Goal: Navigation & Orientation: Find specific page/section

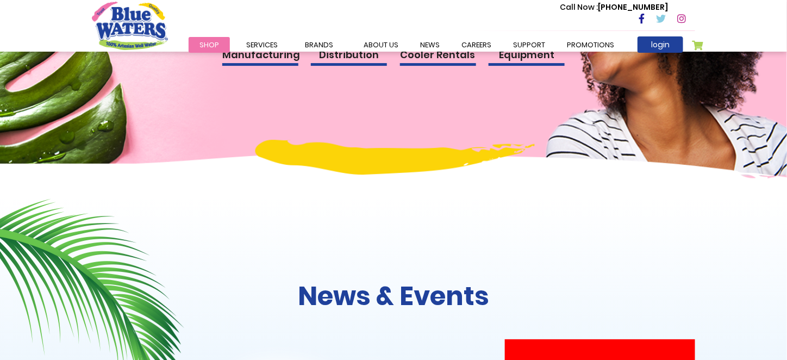
scroll to position [1141, 0]
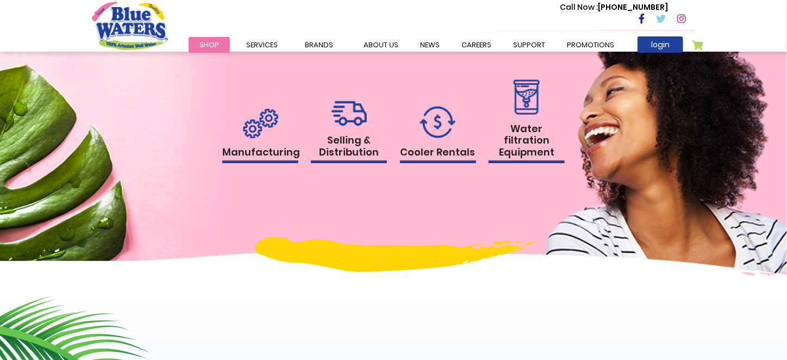
click at [448, 145] on link "Cooler Rentals" at bounding box center [438, 135] width 76 height 58
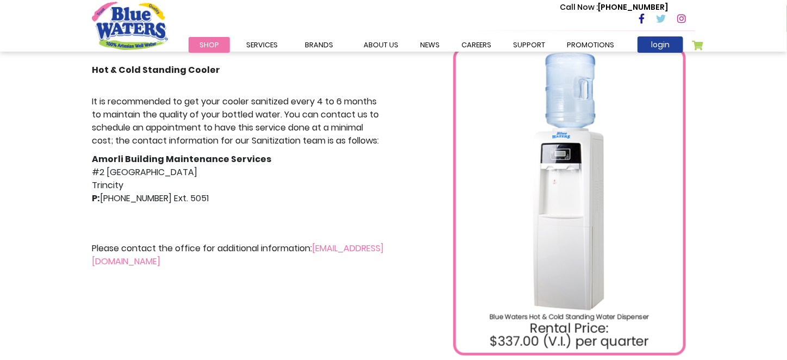
scroll to position [217, 0]
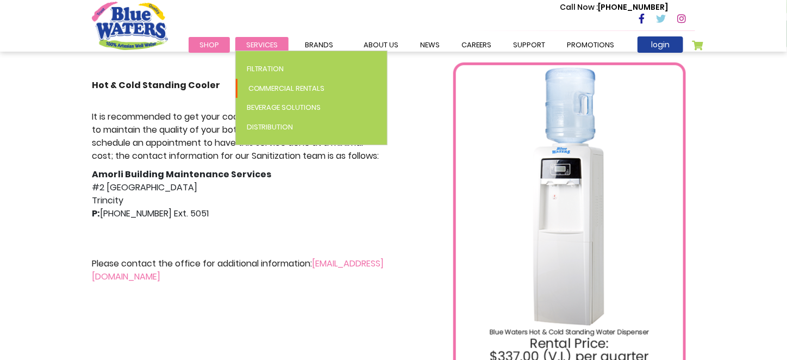
click at [269, 41] on span "Services" at bounding box center [262, 45] width 32 height 10
click at [266, 43] on span "Services" at bounding box center [262, 45] width 32 height 10
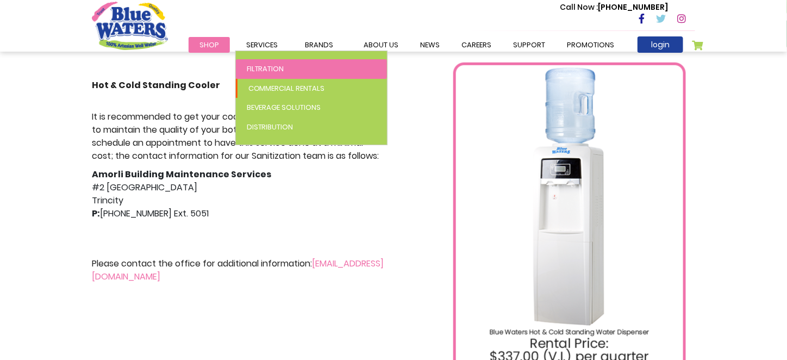
click at [265, 67] on span "Filtration" at bounding box center [266, 69] width 38 height 10
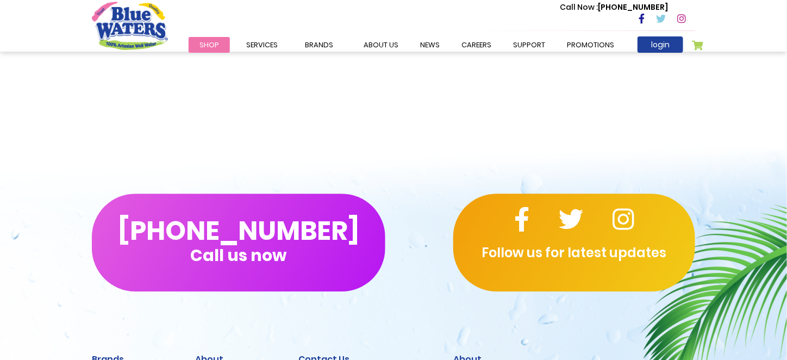
scroll to position [2392, 0]
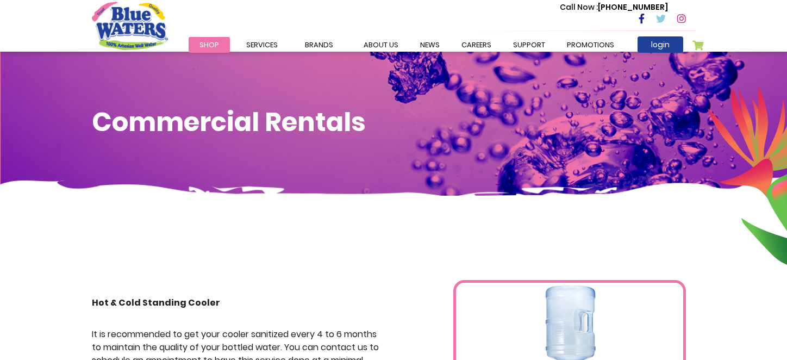
scroll to position [217, 0]
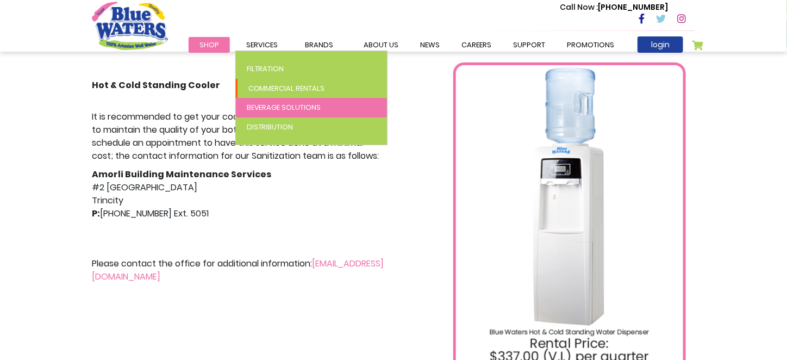
click at [292, 109] on span "Beverage Solutions" at bounding box center [284, 107] width 74 height 10
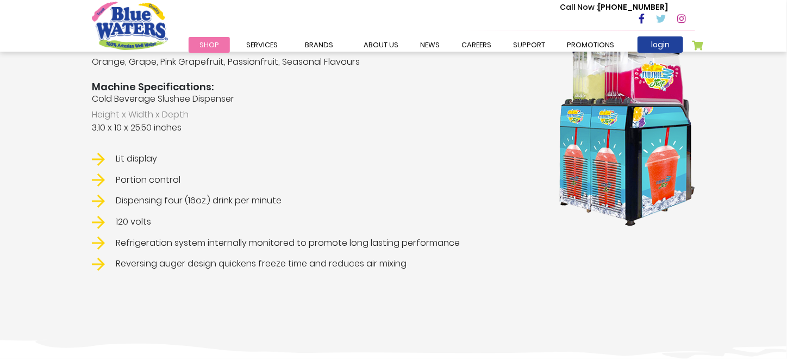
scroll to position [1848, 0]
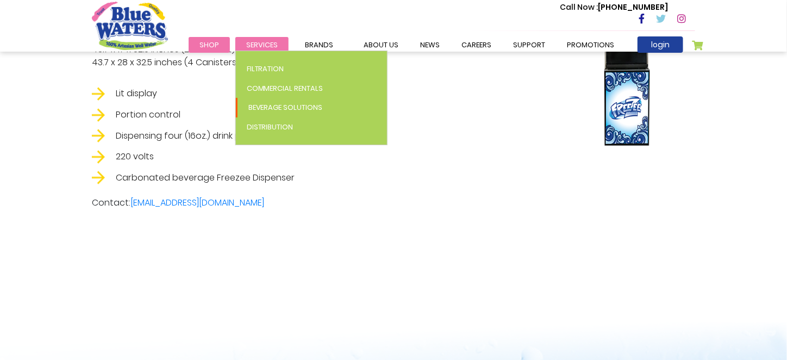
click at [268, 43] on span "Services" at bounding box center [262, 45] width 32 height 10
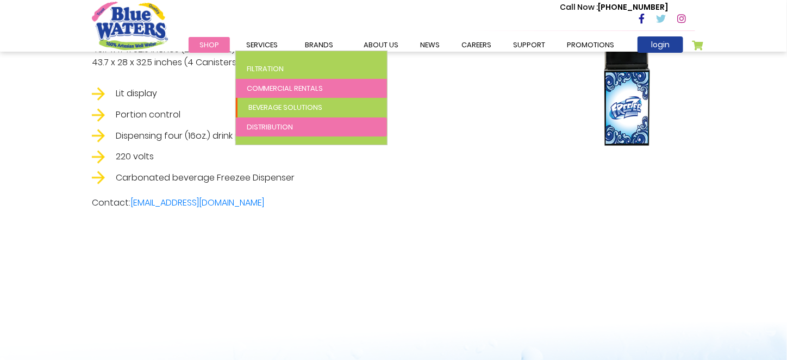
click at [277, 126] on span "Distribution" at bounding box center [270, 127] width 47 height 10
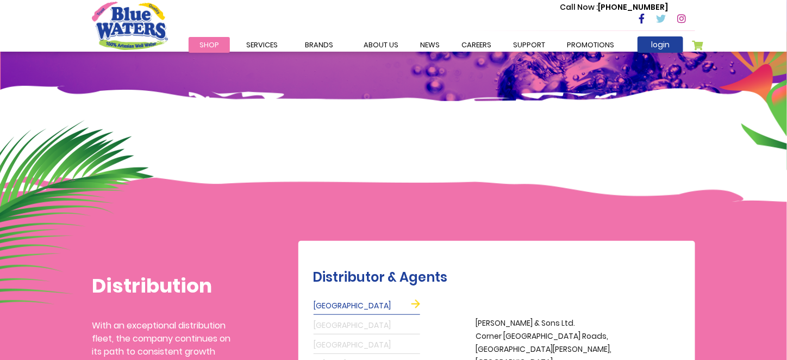
scroll to position [326, 0]
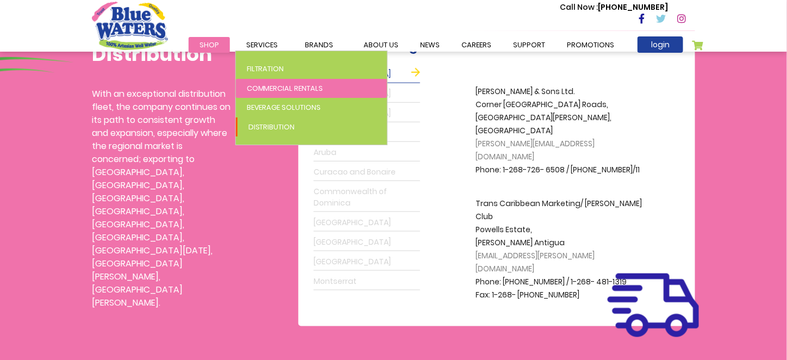
click at [307, 88] on span "Commercial Rentals" at bounding box center [285, 88] width 77 height 10
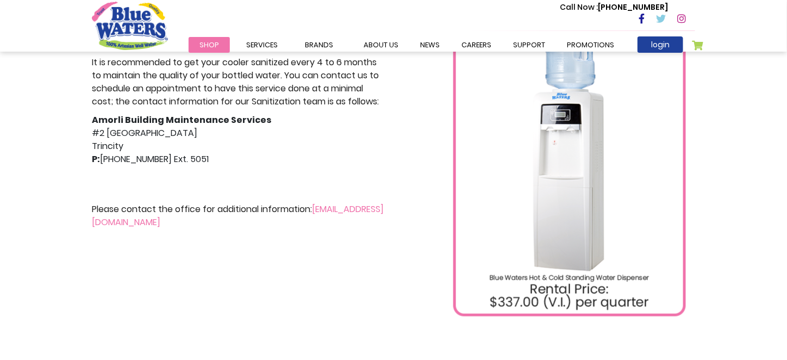
scroll to position [326, 0]
